Goal: Information Seeking & Learning: Learn about a topic

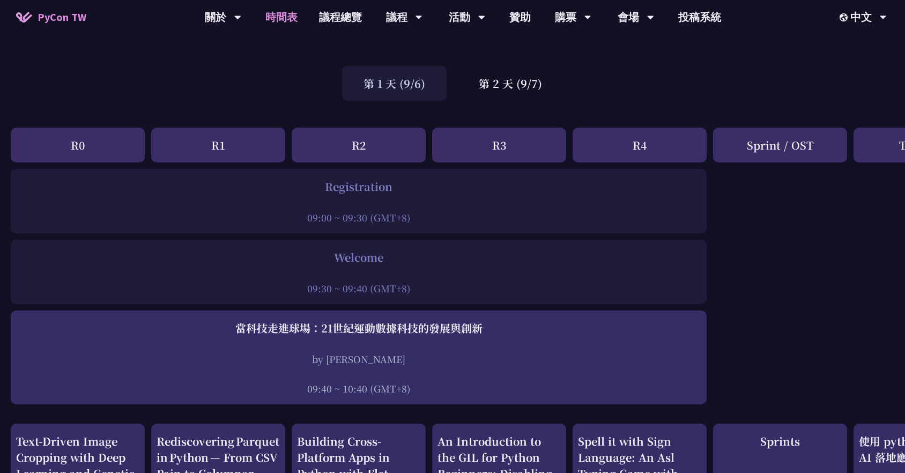
scroll to position [54, 0]
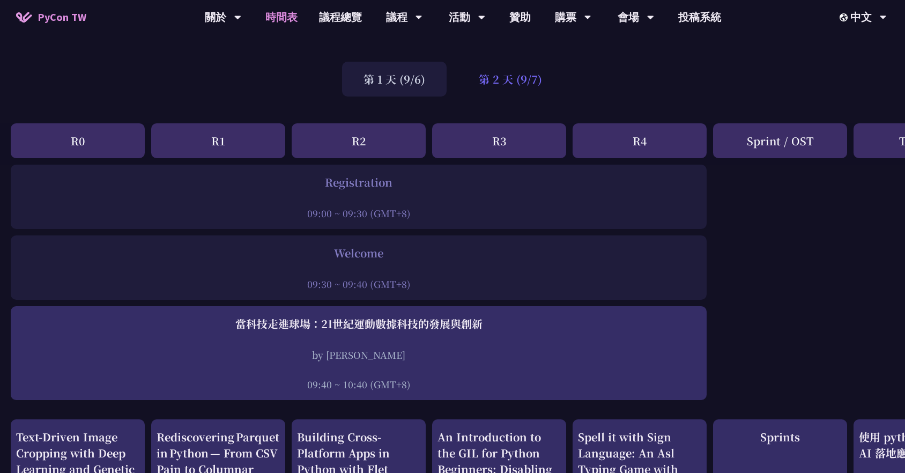
click at [459, 78] on div "第 2 天 (9/7)" at bounding box center [510, 79] width 106 height 35
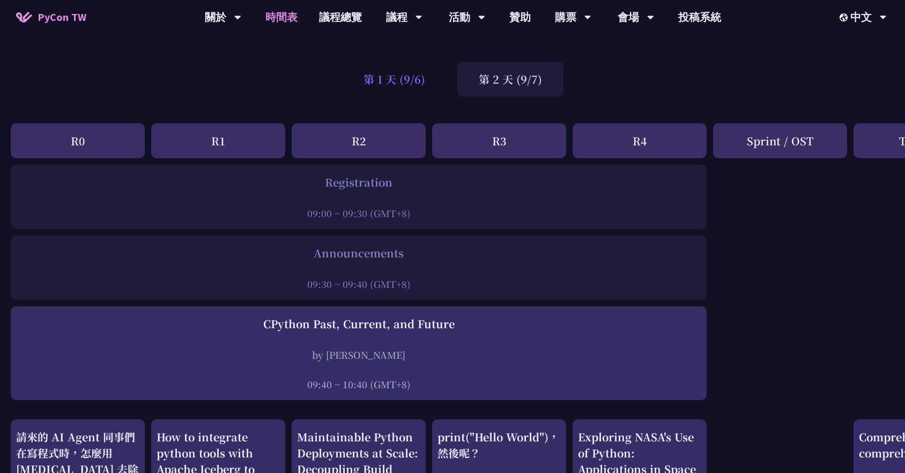
click at [423, 84] on div "第 1 天 (9/6)" at bounding box center [394, 79] width 105 height 35
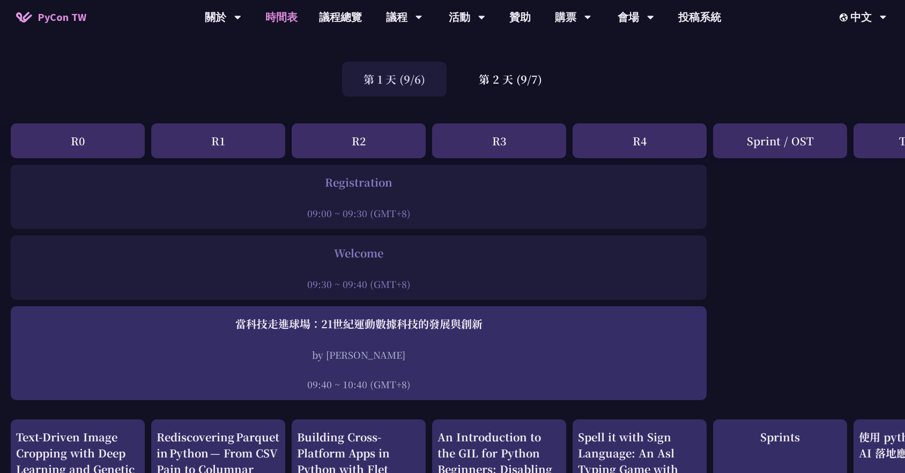
click at [387, 209] on div "09:00 ~ 09:30 (GMT+8)" at bounding box center [358, 212] width 685 height 13
click at [78, 145] on div "R0" at bounding box center [78, 140] width 134 height 35
click at [196, 146] on div "R1" at bounding box center [218, 140] width 134 height 35
click at [331, 142] on div "R2" at bounding box center [359, 140] width 134 height 35
click at [459, 140] on div "R3" at bounding box center [499, 140] width 134 height 35
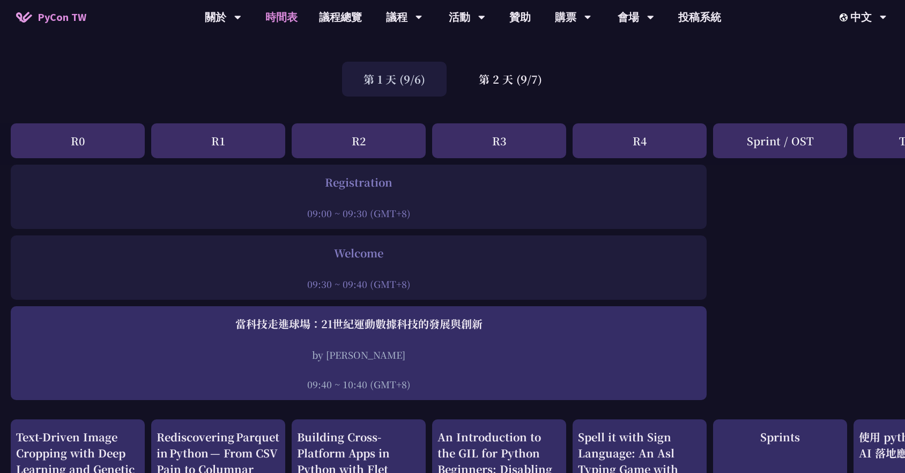
click at [459, 144] on div "R4" at bounding box center [640, 140] width 134 height 35
click at [459, 139] on div "Sprint / OST" at bounding box center [780, 140] width 134 height 35
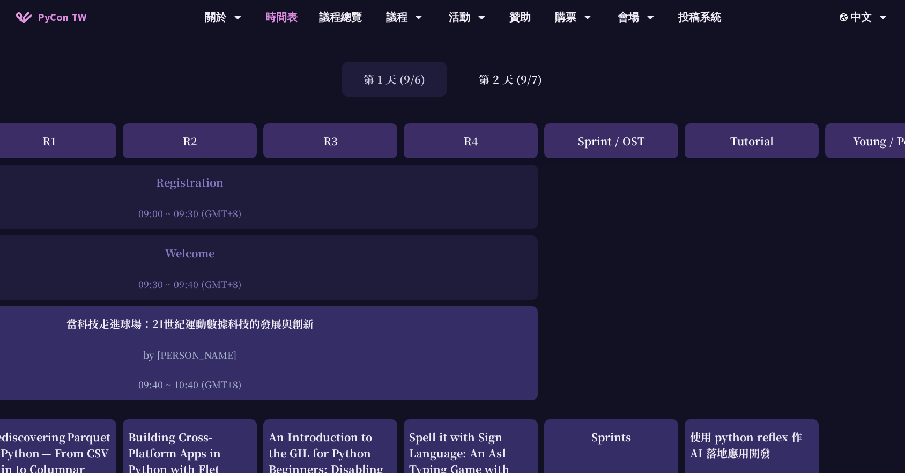
scroll to position [54, 182]
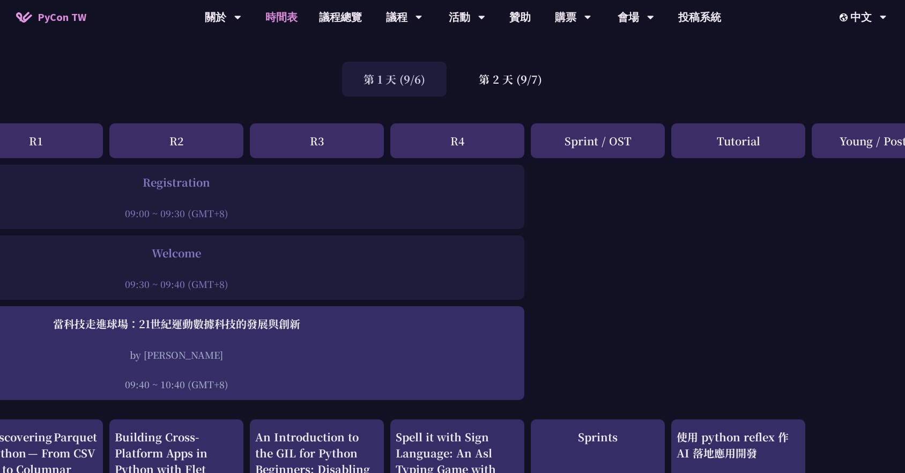
click at [459, 150] on div "Tutorial" at bounding box center [738, 140] width 134 height 35
click at [459, 142] on div "Young / Poster" at bounding box center [879, 140] width 134 height 35
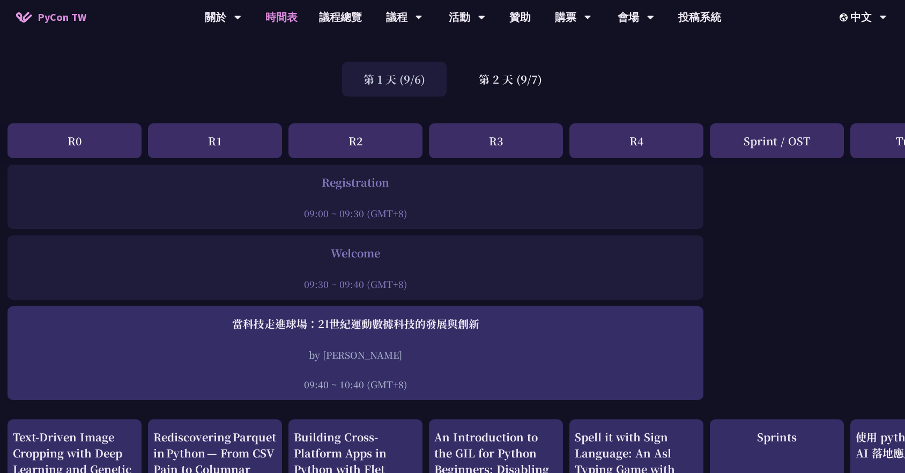
scroll to position [54, 0]
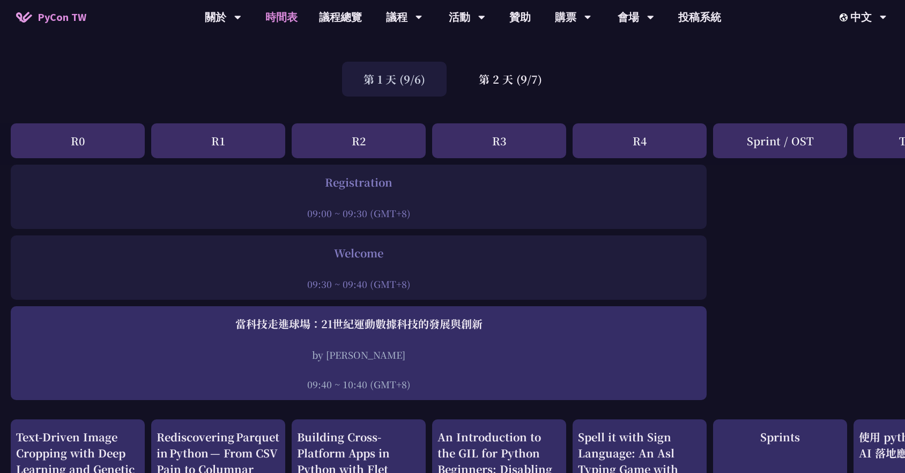
click at [387, 182] on div "Registration" at bounding box center [358, 182] width 685 height 16
click at [362, 267] on div at bounding box center [358, 269] width 685 height 16
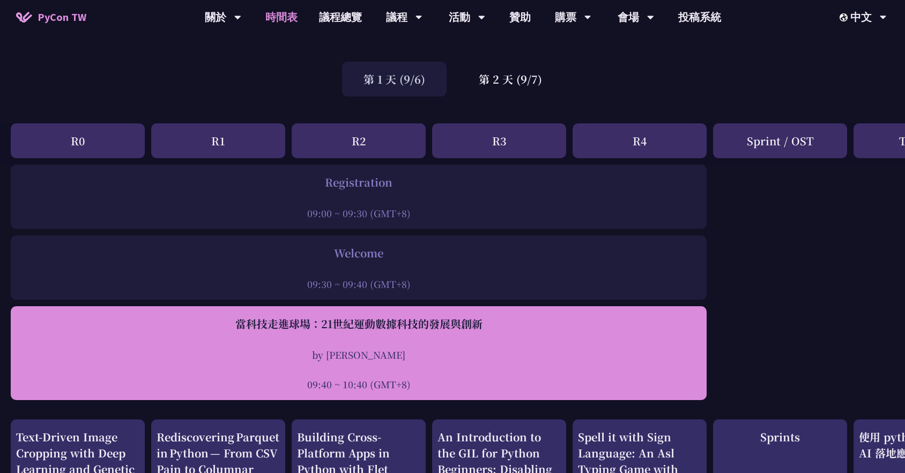
click at [389, 376] on div at bounding box center [358, 369] width 685 height 16
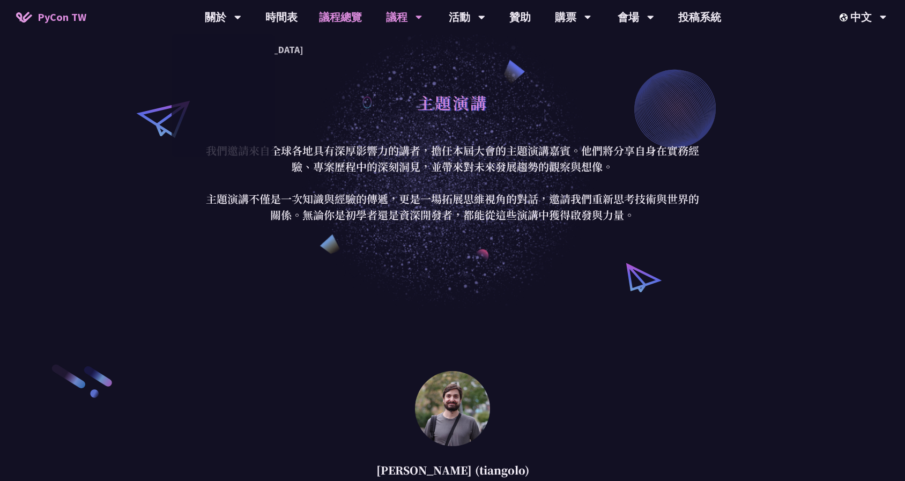
click at [351, 11] on link "議程總覽" at bounding box center [340, 17] width 64 height 34
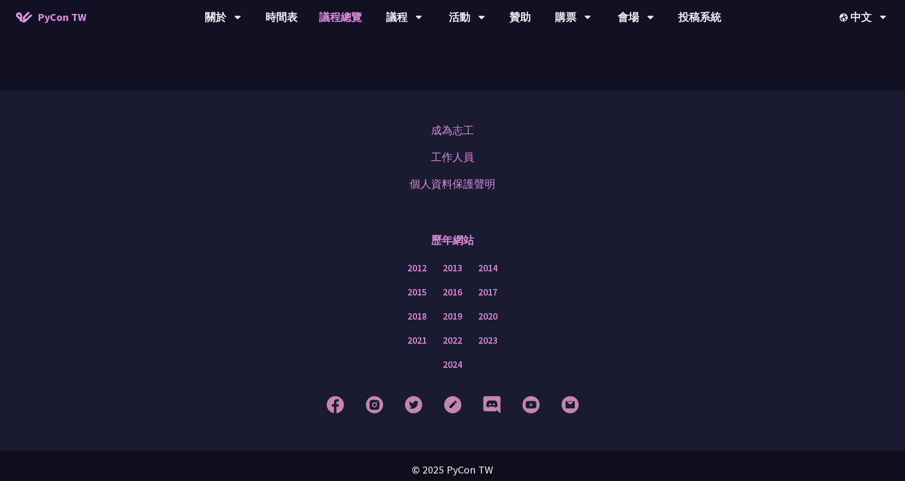
scroll to position [1305, 0]
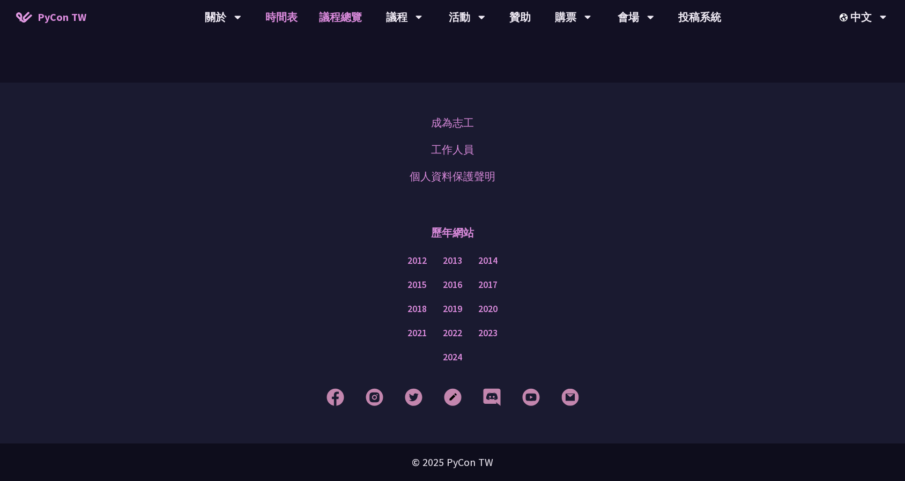
click at [292, 13] on link "時間表" at bounding box center [282, 17] width 54 height 34
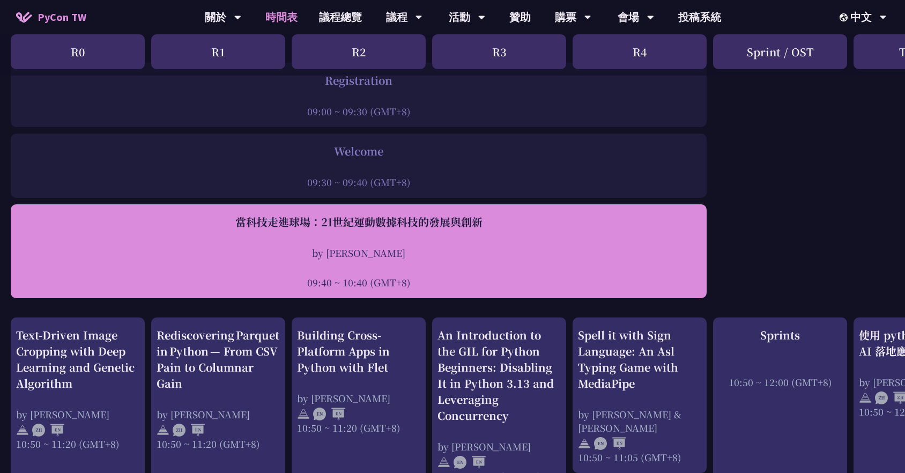
scroll to position [214, 0]
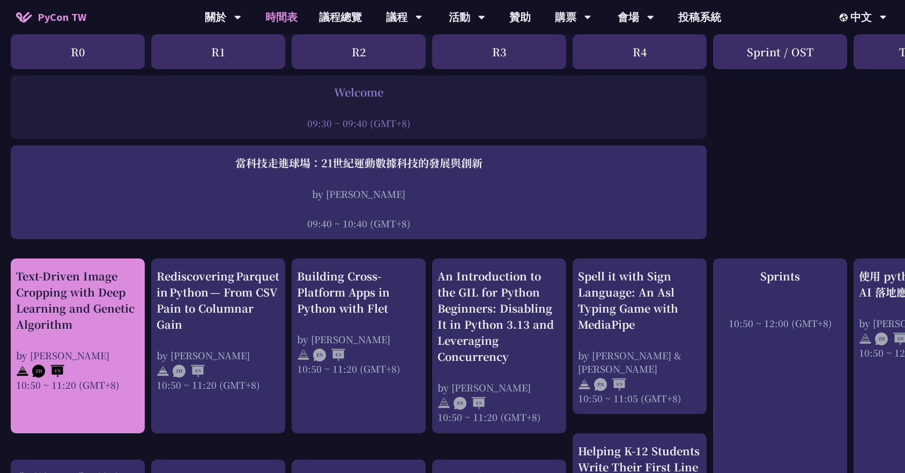
click at [104, 359] on div "by [PERSON_NAME]" at bounding box center [77, 355] width 123 height 13
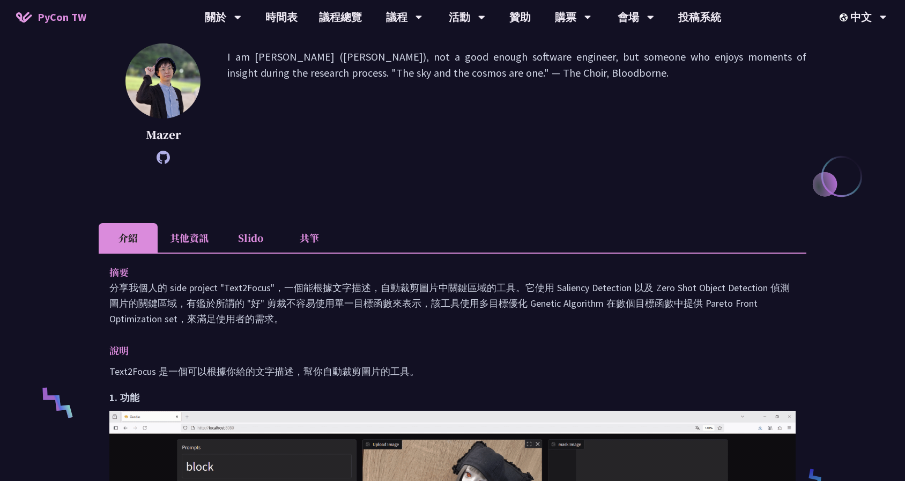
scroll to position [54, 0]
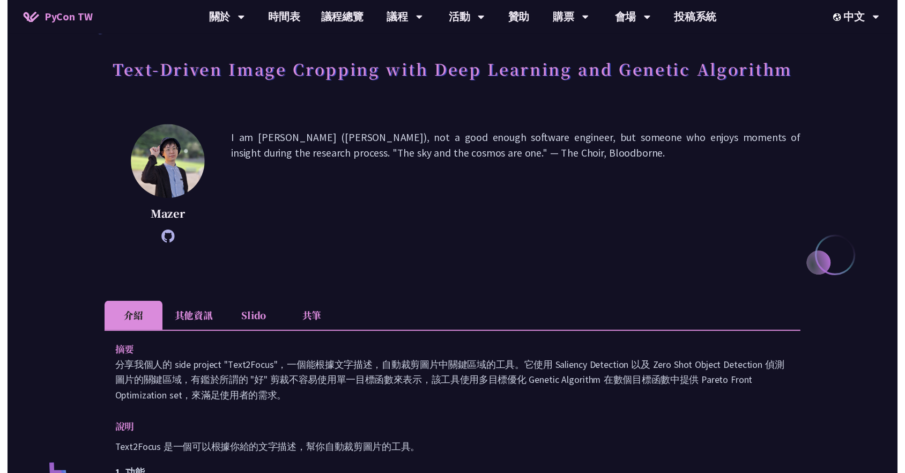
scroll to position [214, 0]
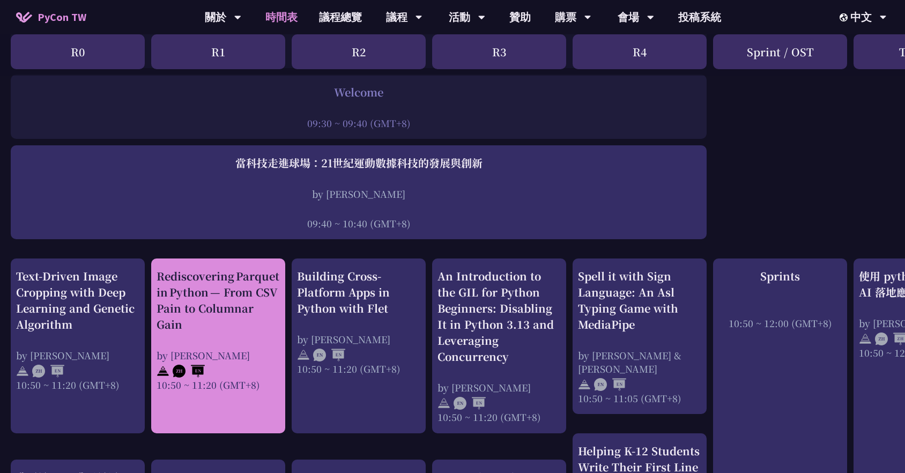
click at [247, 349] on div "by [PERSON_NAME]" at bounding box center [218, 355] width 123 height 13
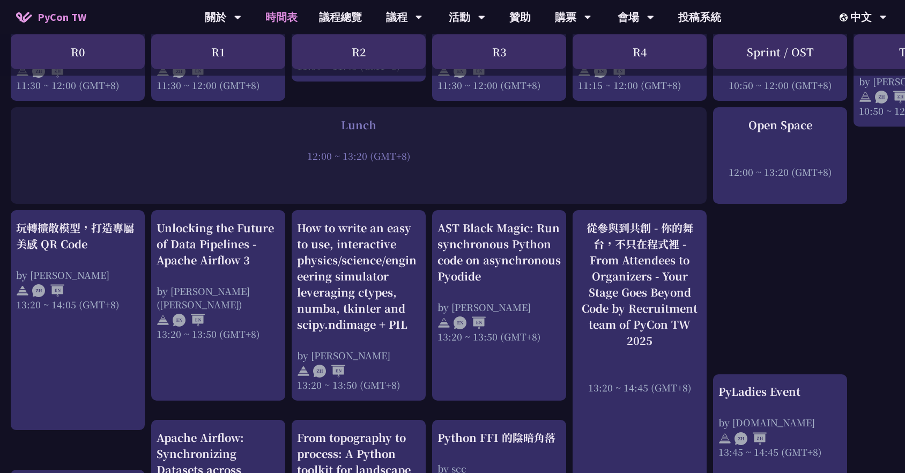
scroll to position [751, 0]
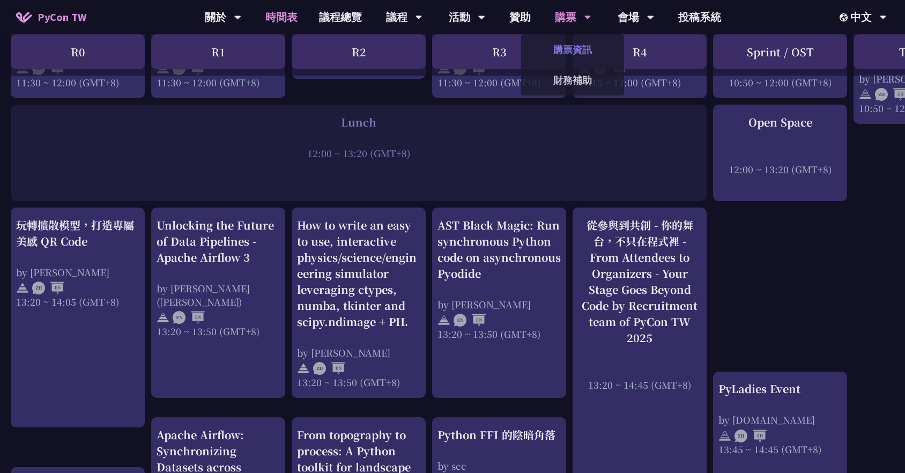
click at [459, 48] on link "購票資訊" at bounding box center [572, 49] width 103 height 25
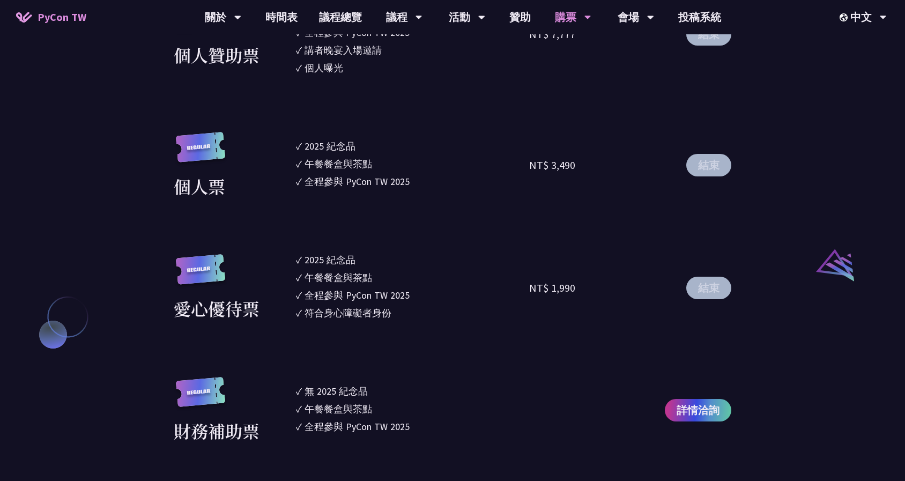
scroll to position [965, 0]
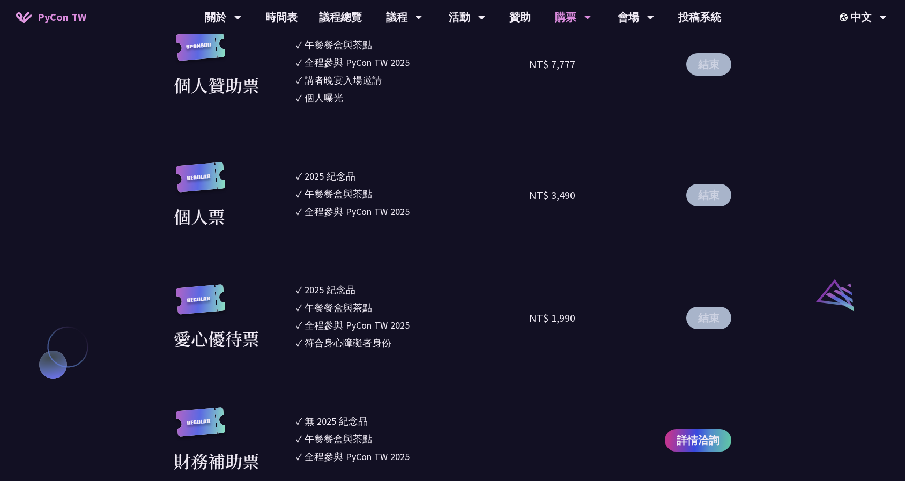
click at [387, 213] on div "全程參與 PyCon TW 2025" at bounding box center [357, 211] width 105 height 14
click at [459, 196] on button "結束" at bounding box center [708, 195] width 45 height 23
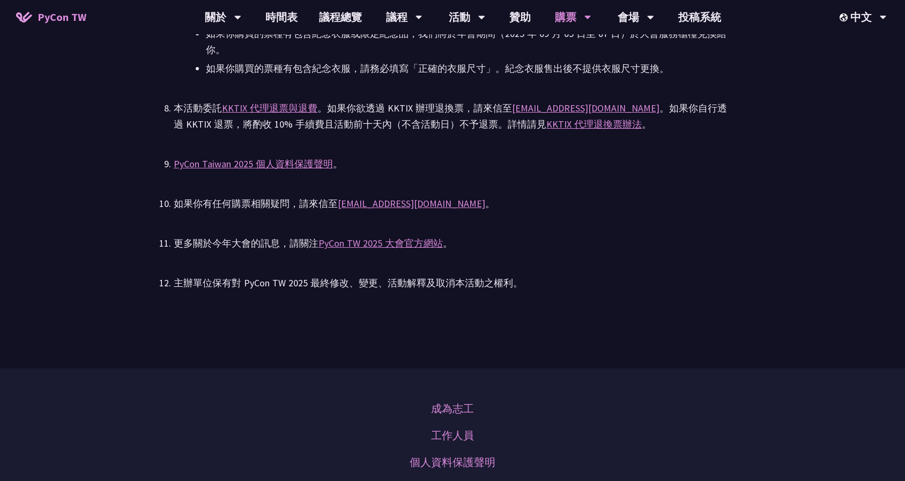
scroll to position [2520, 0]
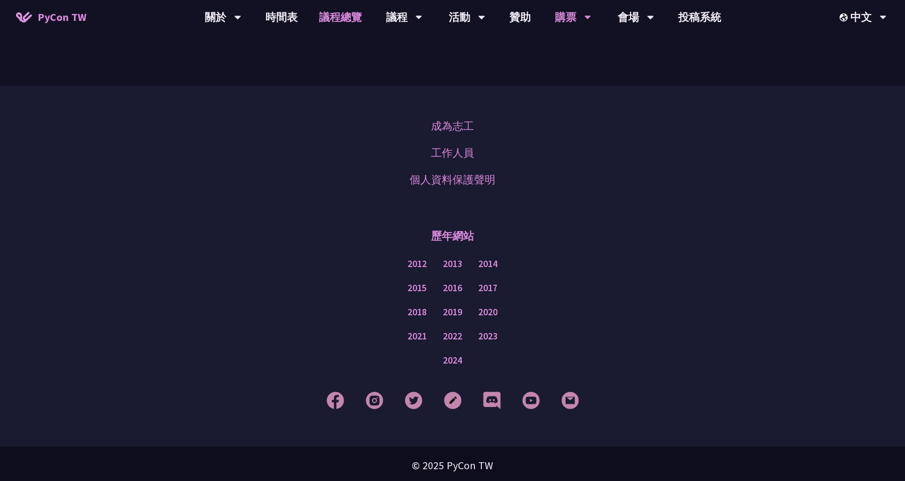
click at [348, 21] on link "議程總覽" at bounding box center [340, 17] width 64 height 34
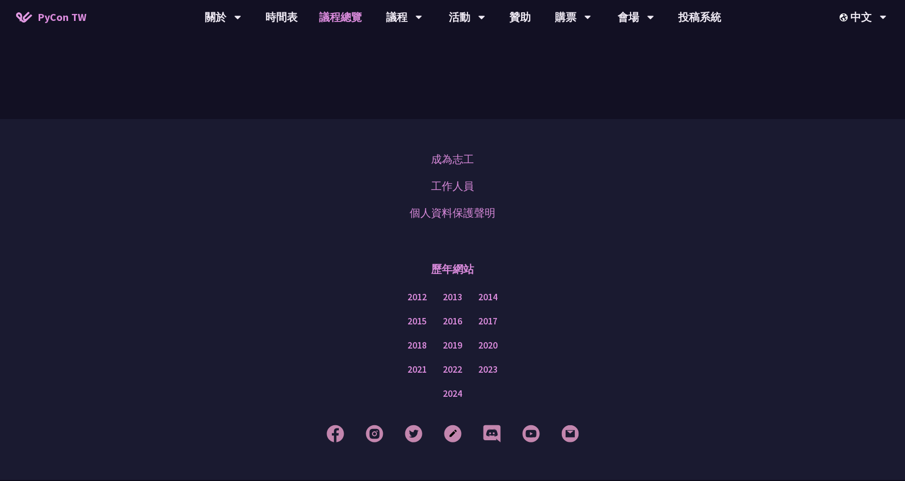
scroll to position [1287, 0]
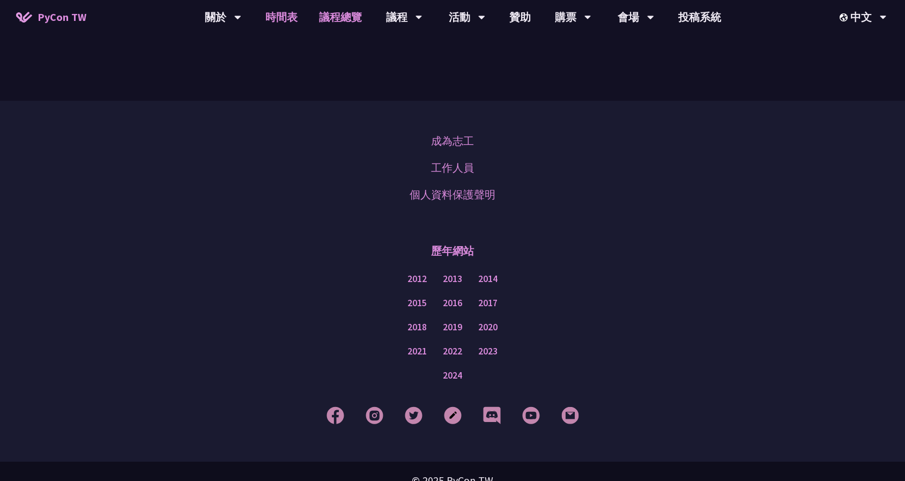
click at [285, 20] on link "時間表" at bounding box center [282, 17] width 54 height 34
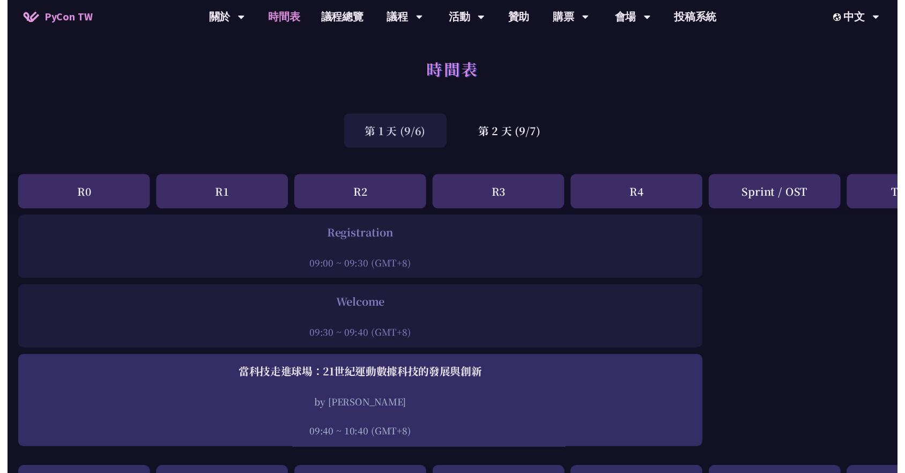
scroll to position [751, 0]
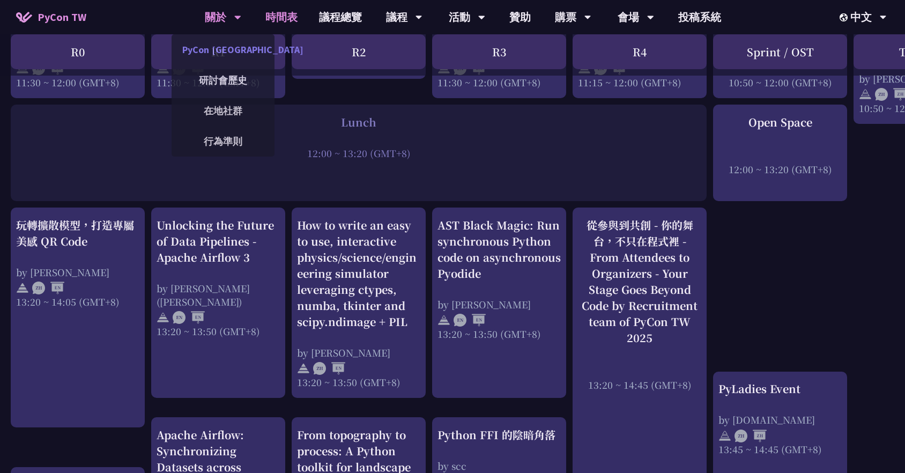
click at [233, 51] on link "PyCon [GEOGRAPHIC_DATA]" at bounding box center [223, 49] width 103 height 25
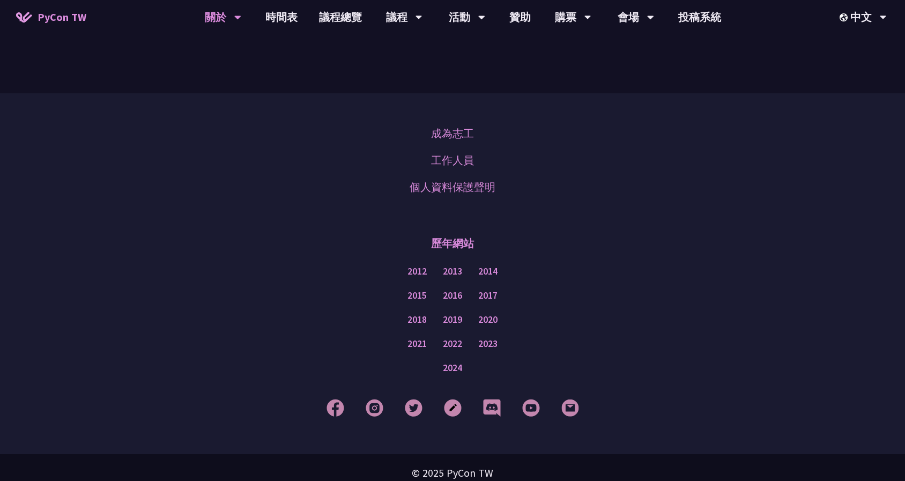
scroll to position [871, 0]
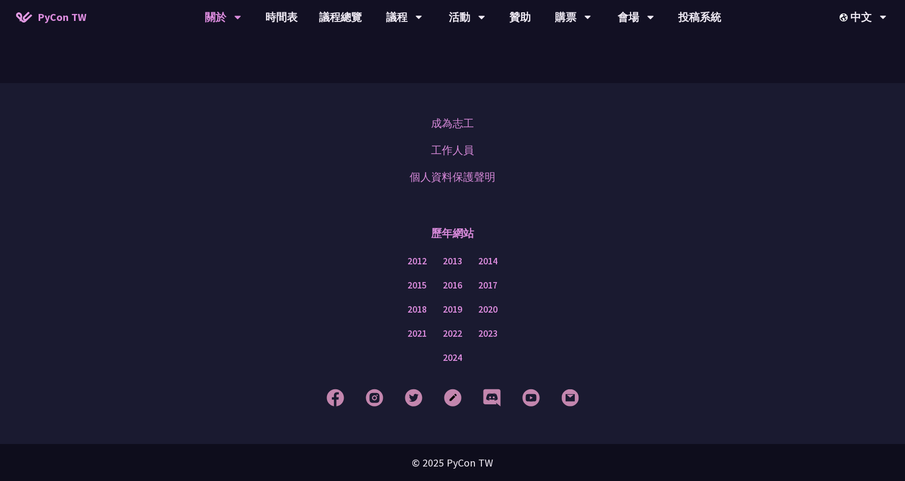
click at [60, 20] on span "PyCon TW" at bounding box center [62, 17] width 49 height 16
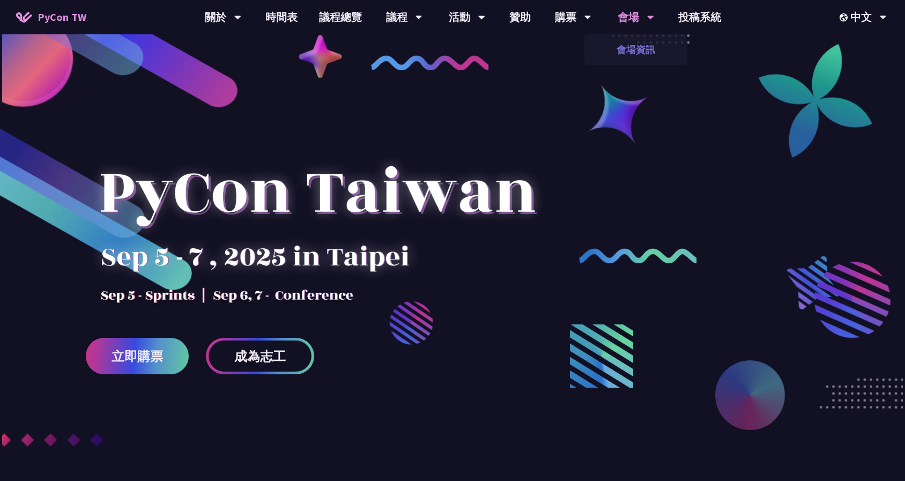
click at [459, 42] on link "會場資訊" at bounding box center [635, 49] width 103 height 25
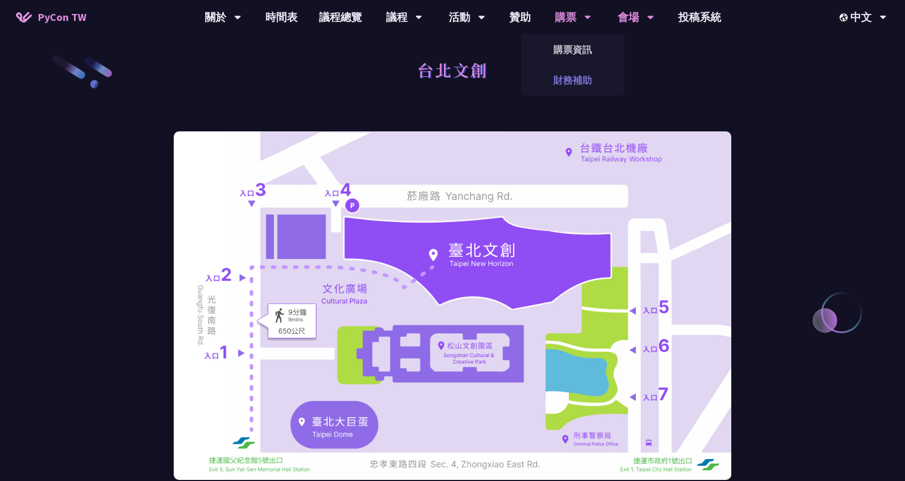
click at [459, 79] on link "財務補助" at bounding box center [572, 80] width 103 height 25
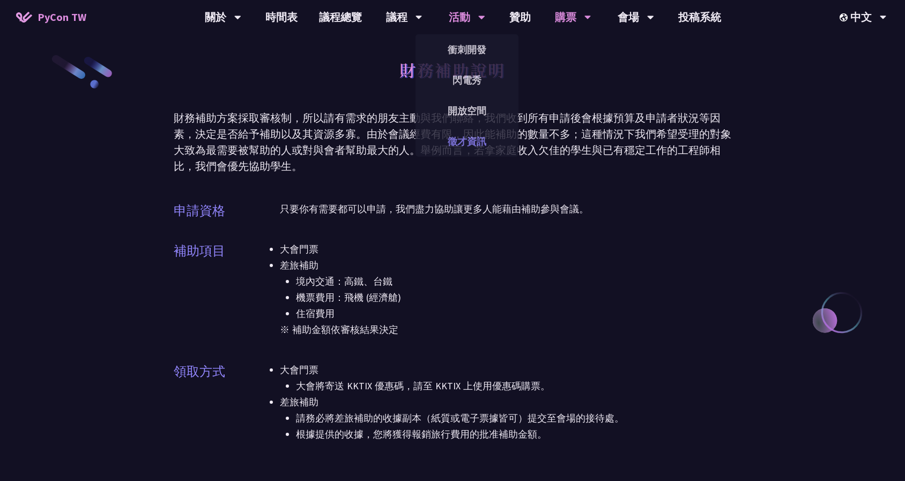
click at [459, 143] on link "徵才資訊" at bounding box center [467, 141] width 103 height 25
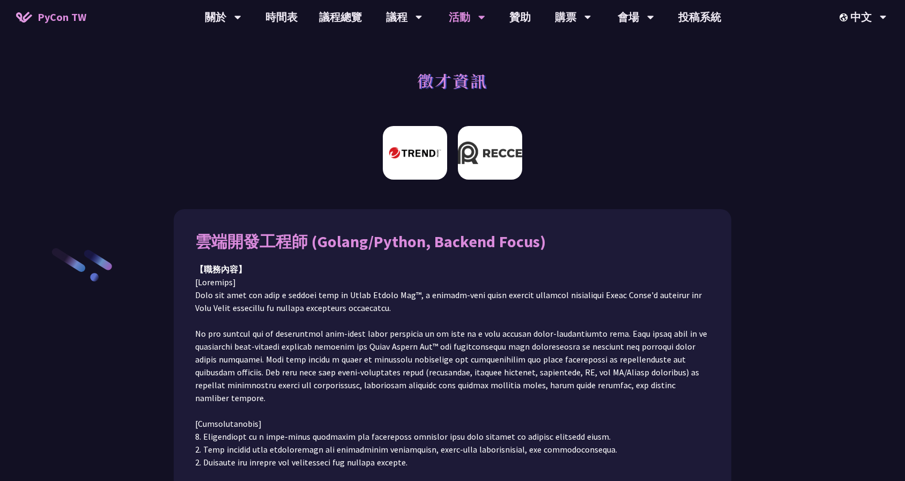
click at [459, 152] on img at bounding box center [490, 153] width 64 height 54
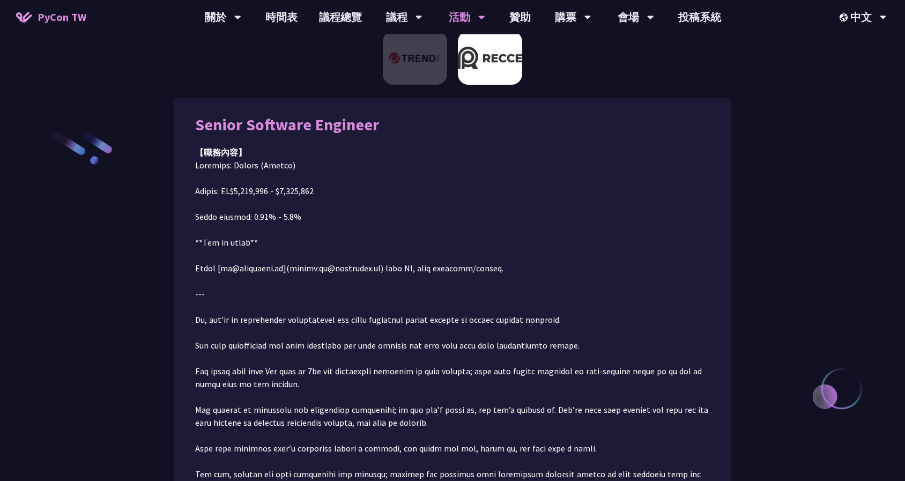
scroll to position [121, 0]
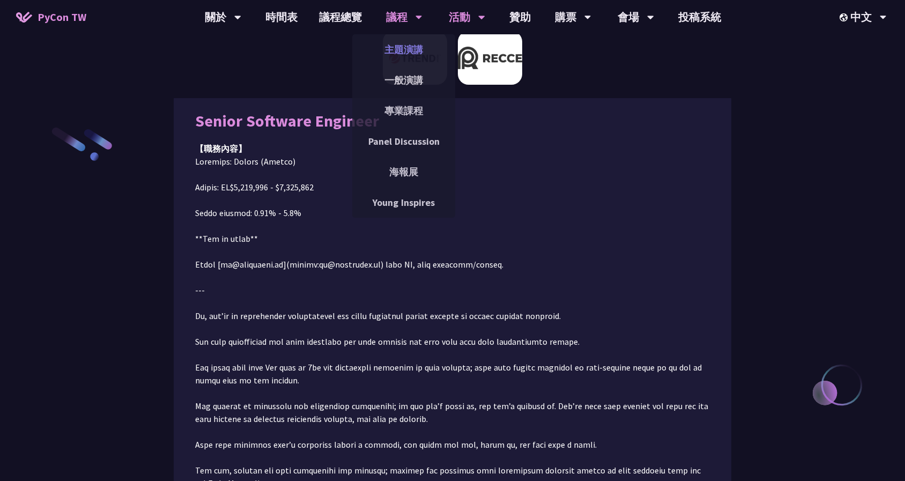
click at [412, 45] on link "主題演講" at bounding box center [403, 49] width 103 height 25
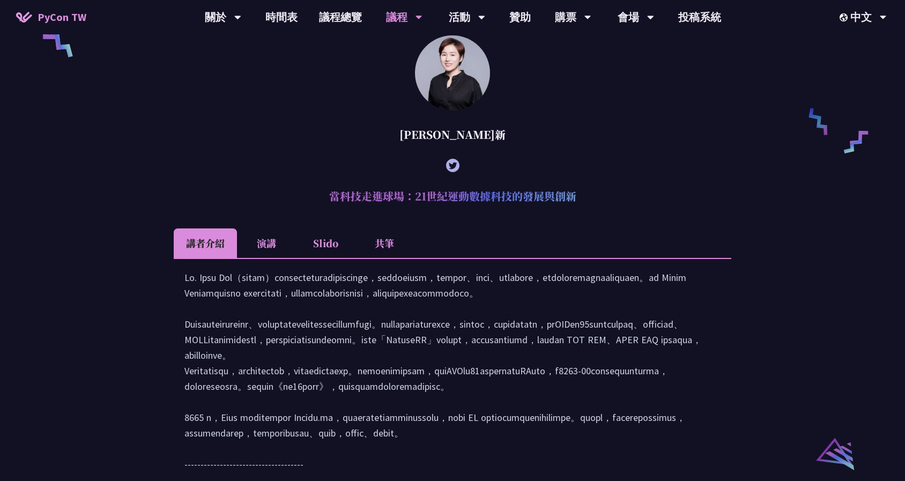
scroll to position [1072, 0]
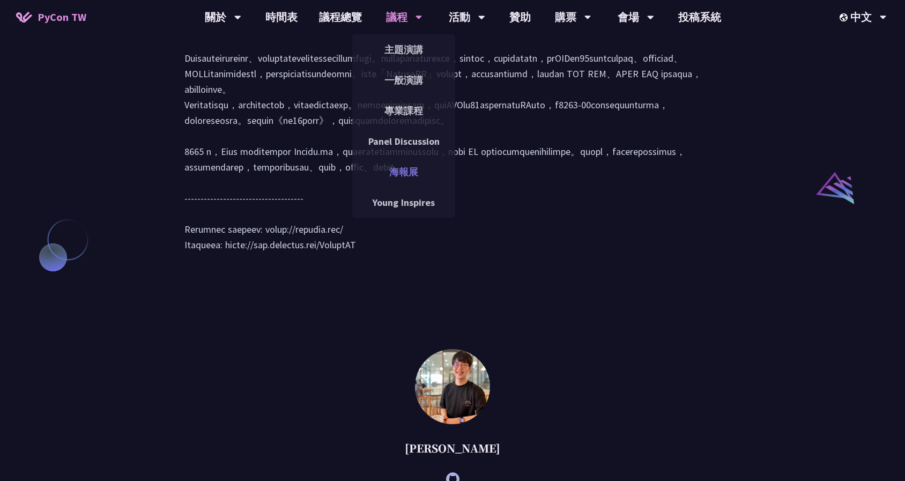
click at [409, 176] on link "海報展" at bounding box center [403, 171] width 103 height 25
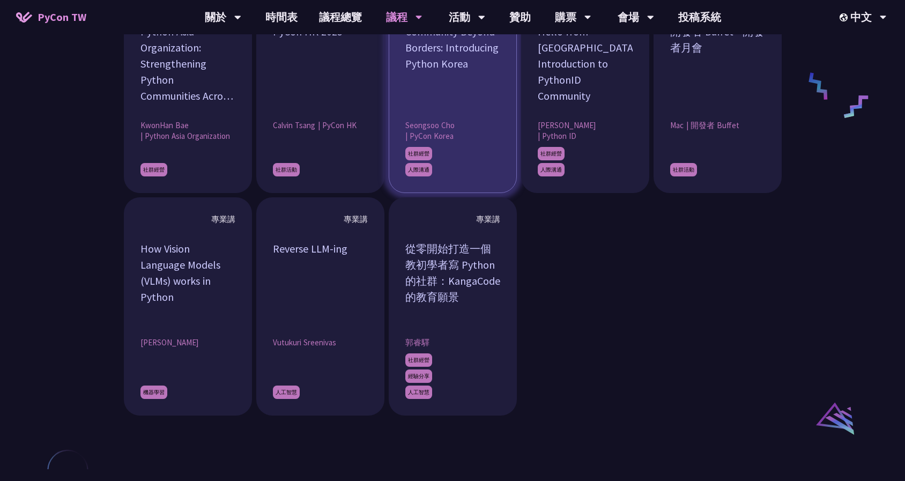
scroll to position [912, 0]
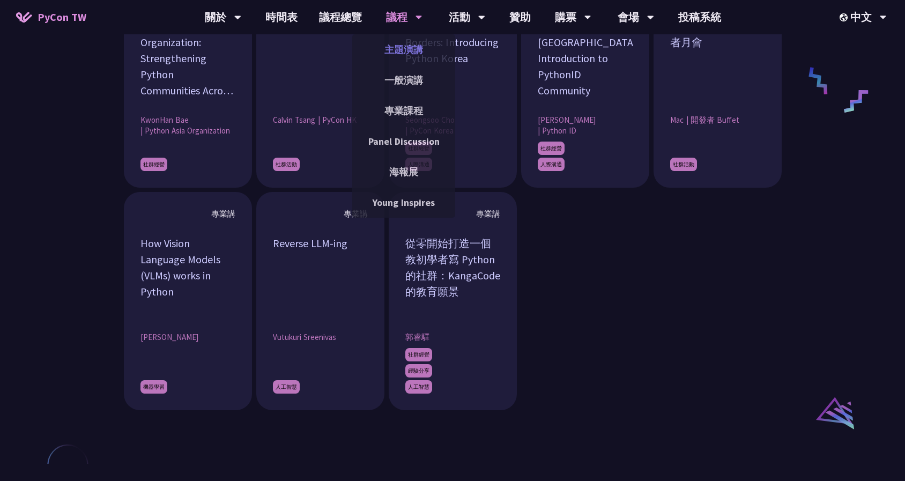
click at [399, 55] on link "主題演講" at bounding box center [403, 49] width 103 height 25
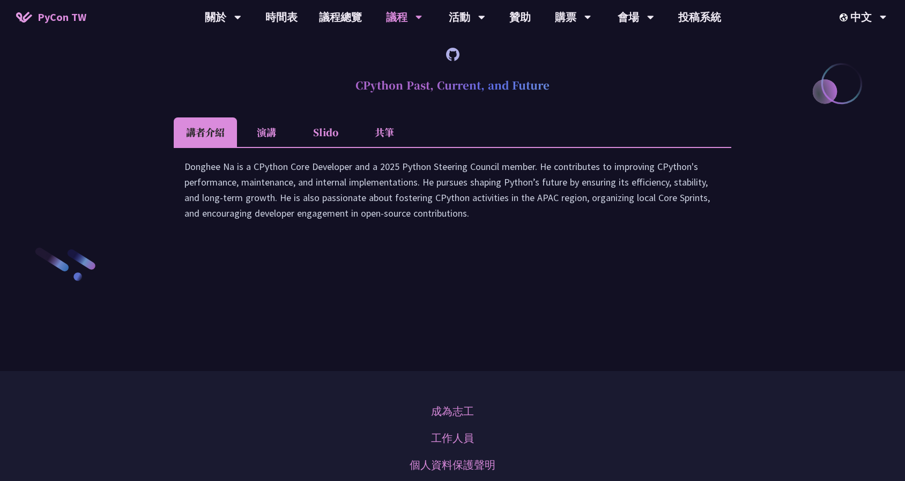
scroll to position [1555, 0]
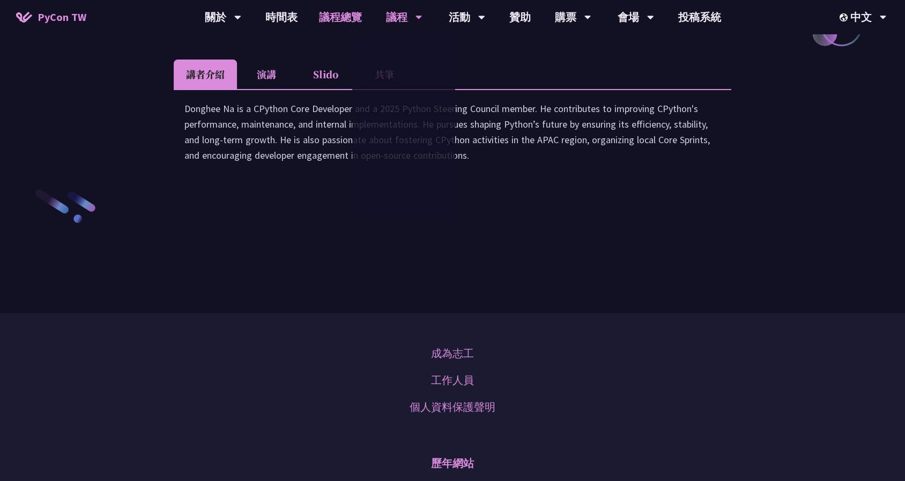
click at [348, 28] on link "議程總覽" at bounding box center [340, 17] width 64 height 34
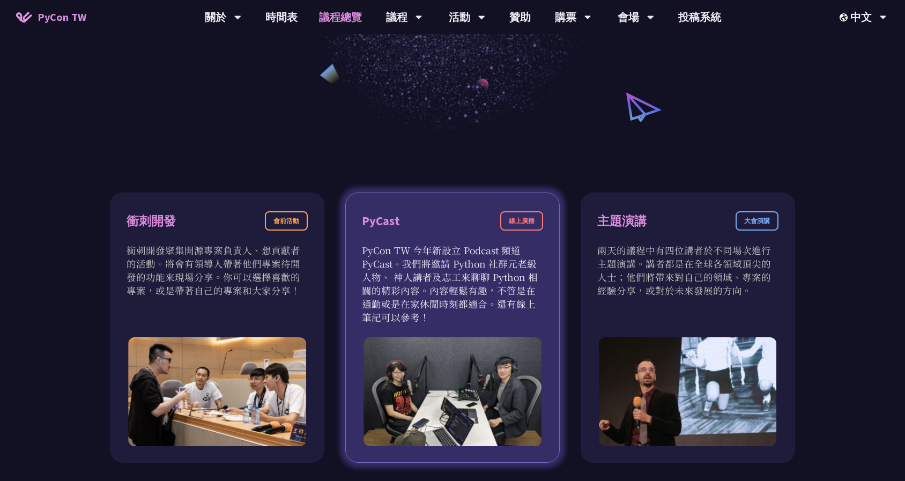
scroll to position [268, 0]
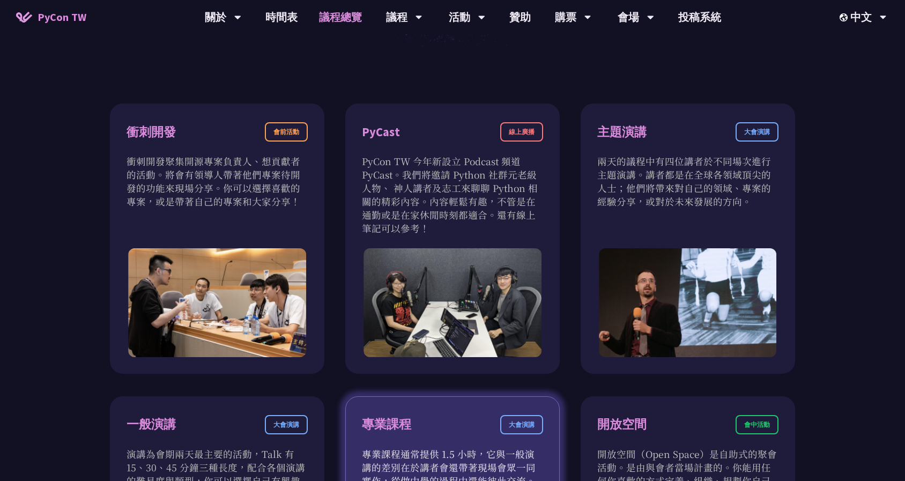
scroll to position [536, 0]
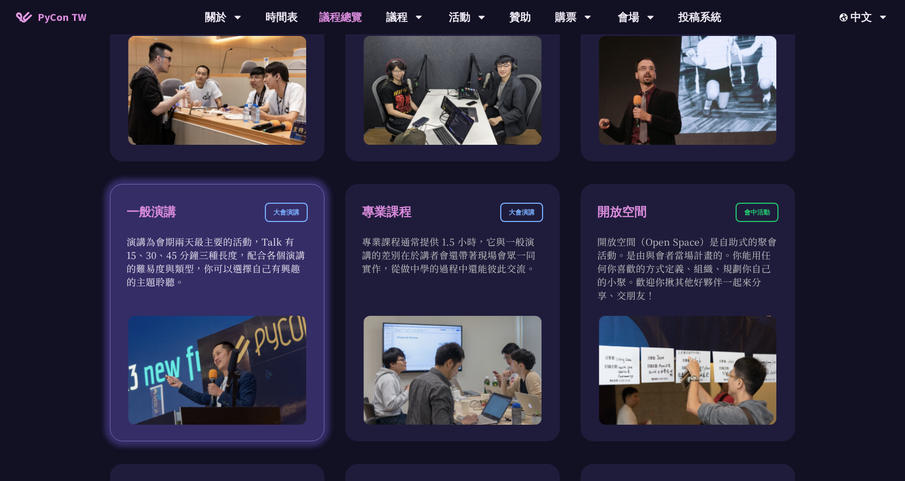
click at [285, 216] on div "大會演講" at bounding box center [286, 212] width 43 height 19
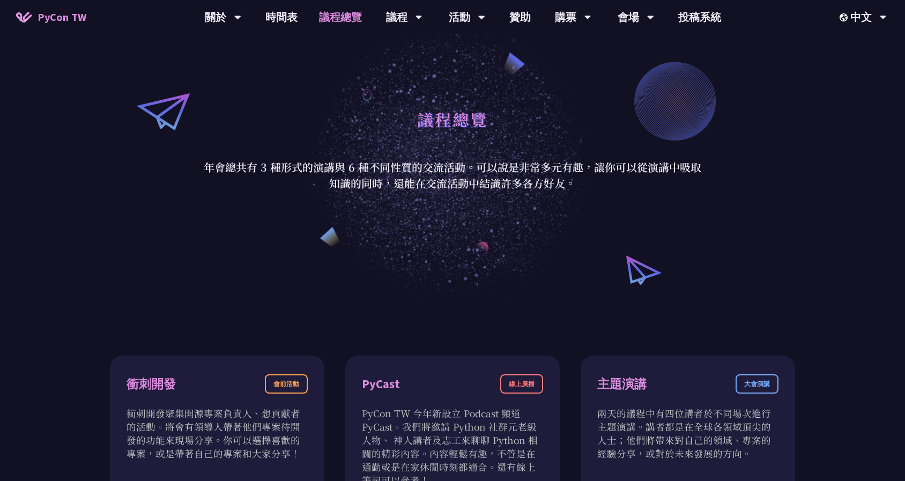
scroll to position [72, 0]
click at [276, 14] on link "時間表" at bounding box center [282, 17] width 54 height 34
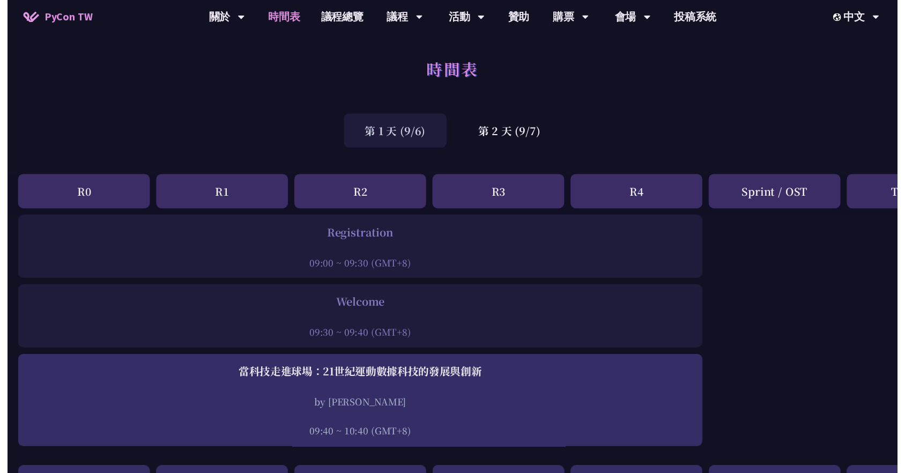
scroll to position [751, 0]
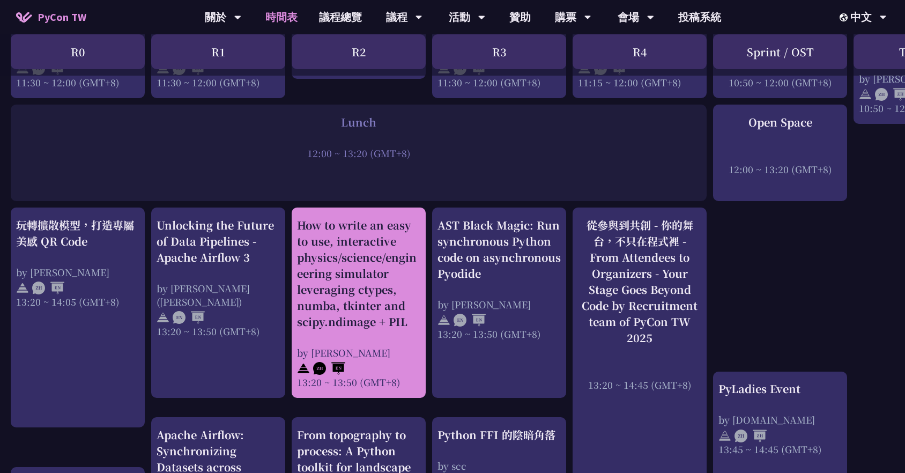
click at [365, 318] on div "How to write an easy to use, interactive physics/science/engineering simulator …" at bounding box center [358, 273] width 123 height 113
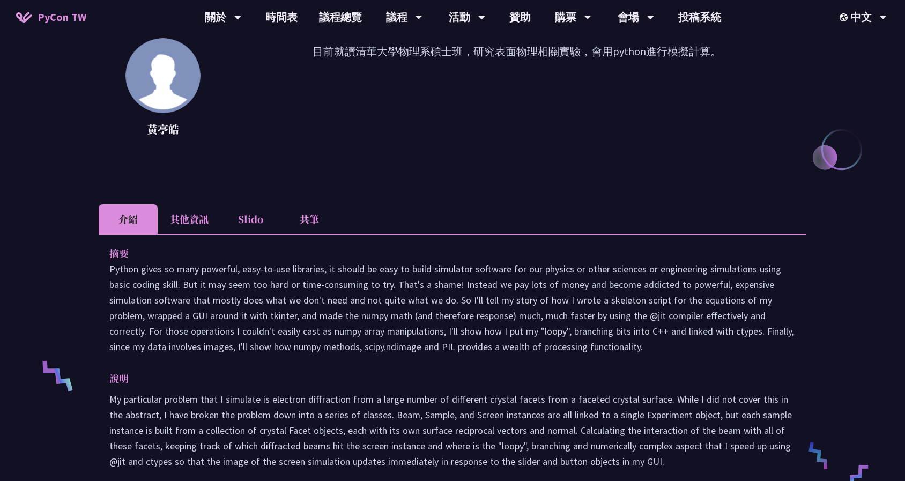
scroll to position [161, 0]
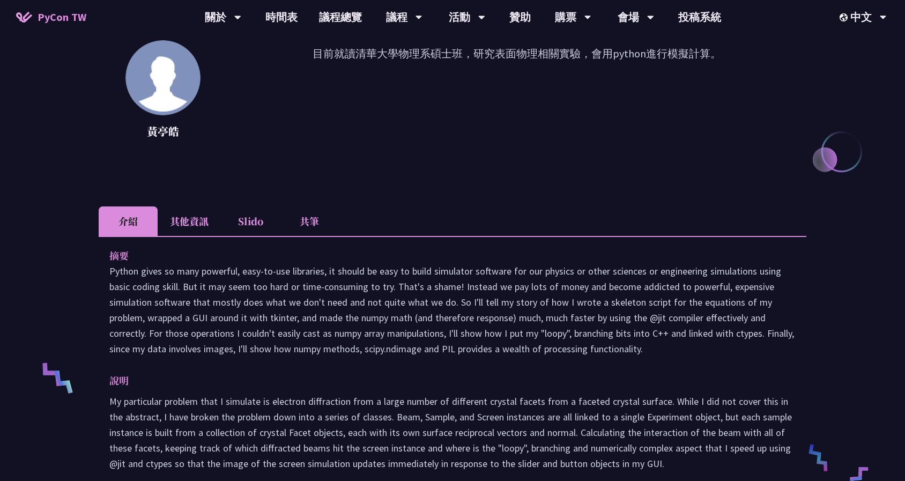
click at [199, 218] on li "其他資訊" at bounding box center [189, 220] width 63 height 29
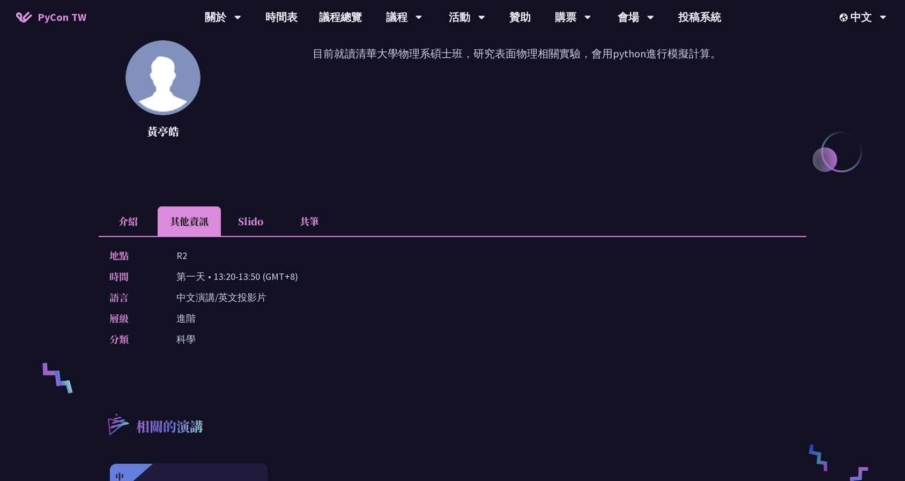
click at [242, 222] on li "Slido" at bounding box center [250, 220] width 59 height 29
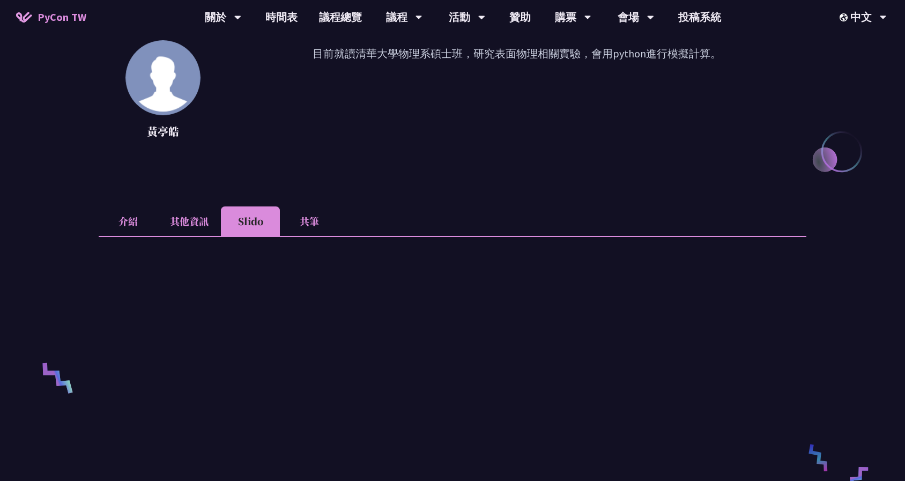
click at [307, 226] on li "共筆" at bounding box center [309, 220] width 59 height 29
click at [248, 225] on li "Slido" at bounding box center [250, 220] width 59 height 29
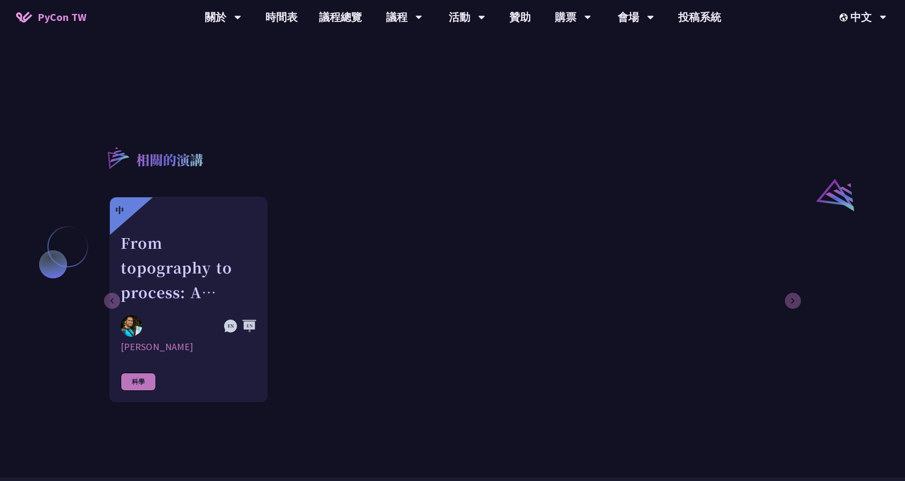
scroll to position [804, 0]
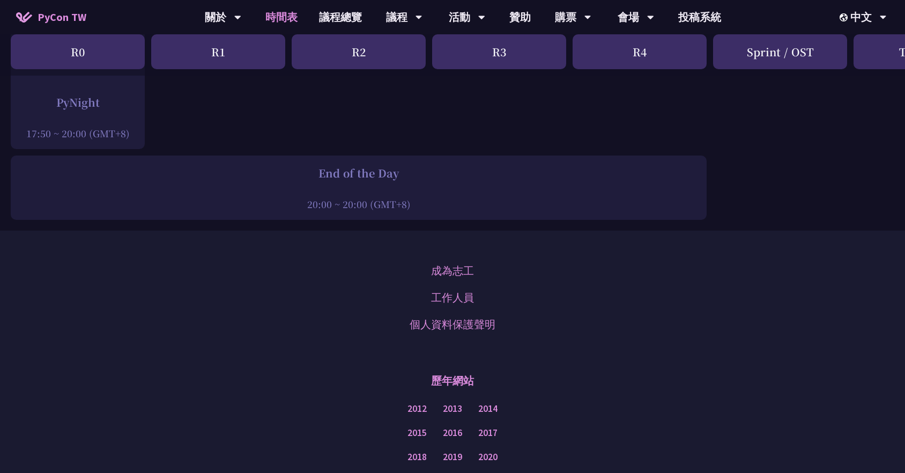
scroll to position [1923, 0]
